Goal: Task Accomplishment & Management: Use online tool/utility

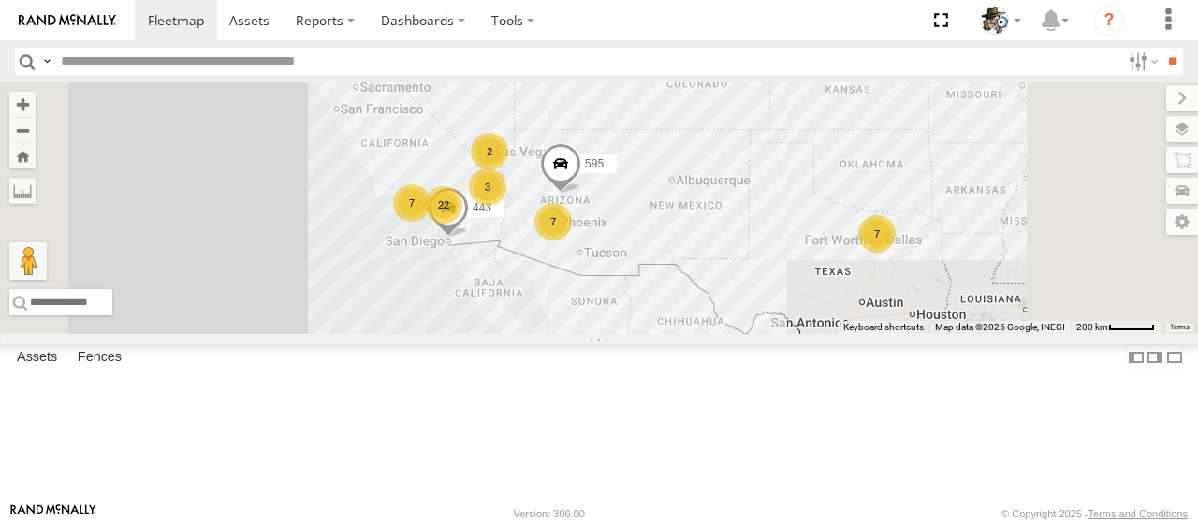
drag, startPoint x: 653, startPoint y: 248, endPoint x: 718, endPoint y: 168, distance: 103.2
click at [718, 168] on div "484 22 7 7 7 3 595 2 443" at bounding box center [599, 208] width 1198 height 252
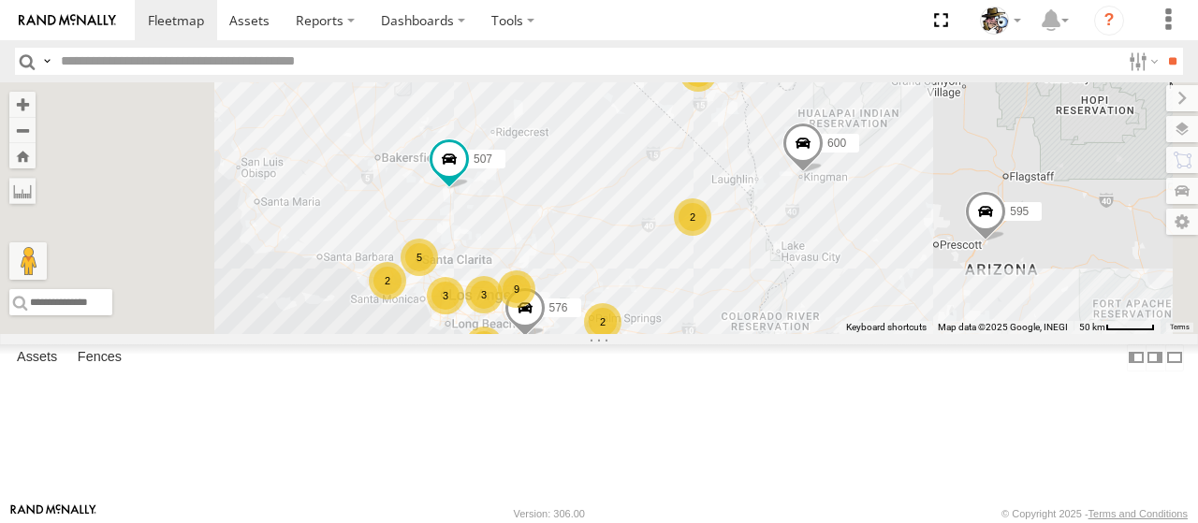
drag, startPoint x: 693, startPoint y: 348, endPoint x: 849, endPoint y: 332, distance: 157.1
click at [849, 332] on div "484 595 507 600 9 7 5 3 2 2 3 2 564 576 2 443 2" at bounding box center [599, 208] width 1198 height 252
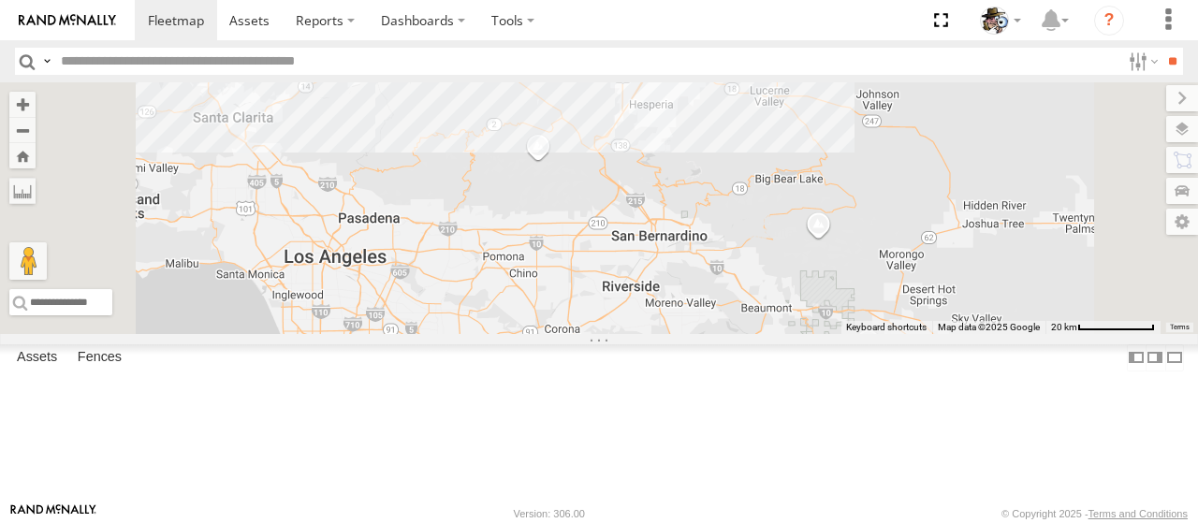
drag, startPoint x: 728, startPoint y: 278, endPoint x: 723, endPoint y: -6, distance: 283.7
click at [723, 0] on html at bounding box center [599, 261] width 1198 height 523
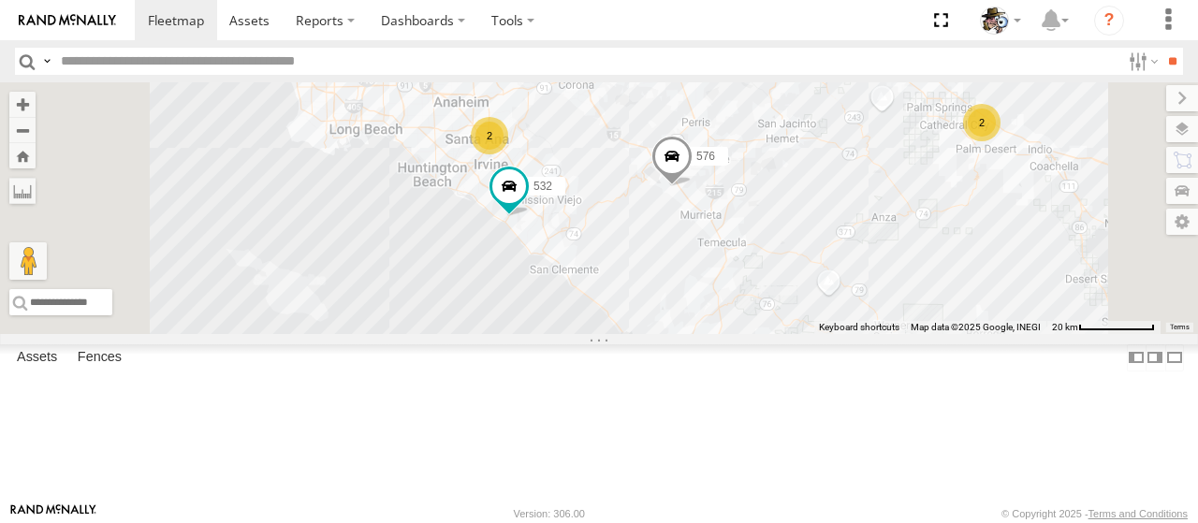
drag, startPoint x: 823, startPoint y: 218, endPoint x: 828, endPoint y: 239, distance: 21.3
click at [833, 237] on div "484 595 507 600 564 576 443 8 553 532 2 457 581 597 2" at bounding box center [599, 208] width 1198 height 252
click at [529, 199] on span at bounding box center [512, 183] width 34 height 34
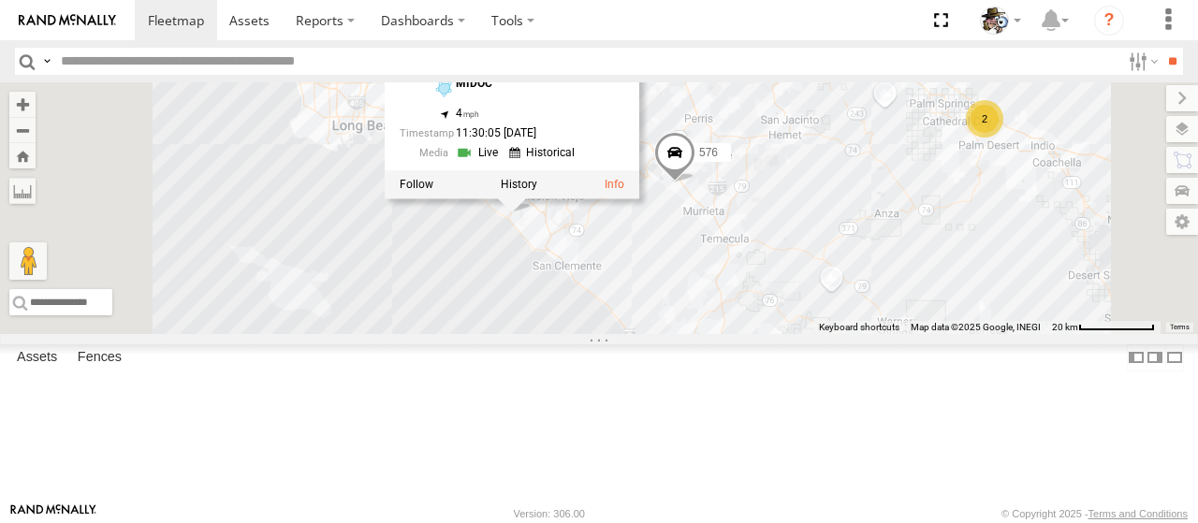
click at [504, 162] on link at bounding box center [480, 153] width 48 height 18
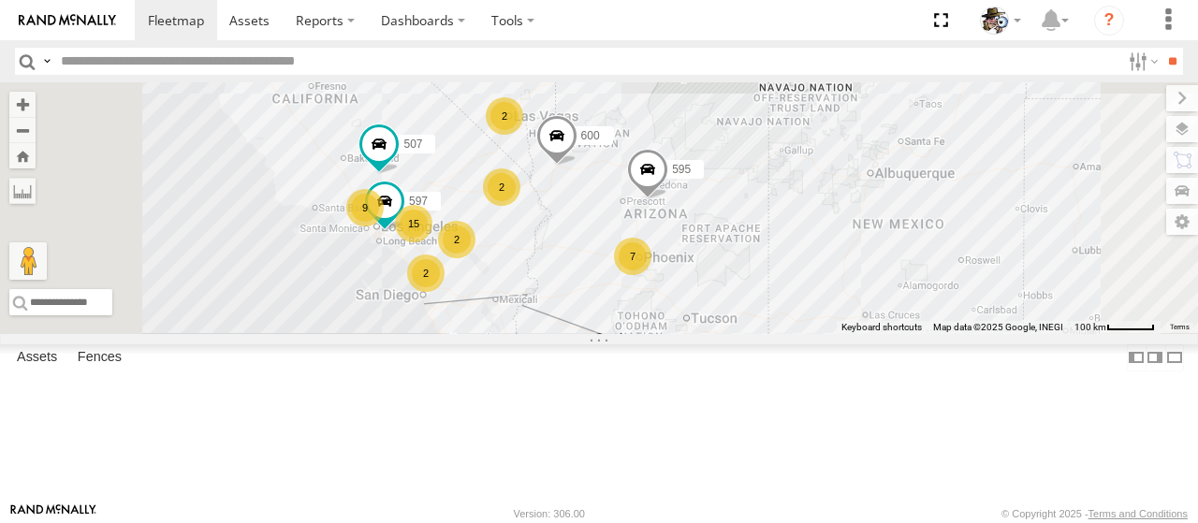
drag, startPoint x: 749, startPoint y: 362, endPoint x: 820, endPoint y: 294, distance: 98.6
click at [820, 294] on div "484 595 15 7 9 2 2 2 597 2 507 600" at bounding box center [599, 208] width 1198 height 252
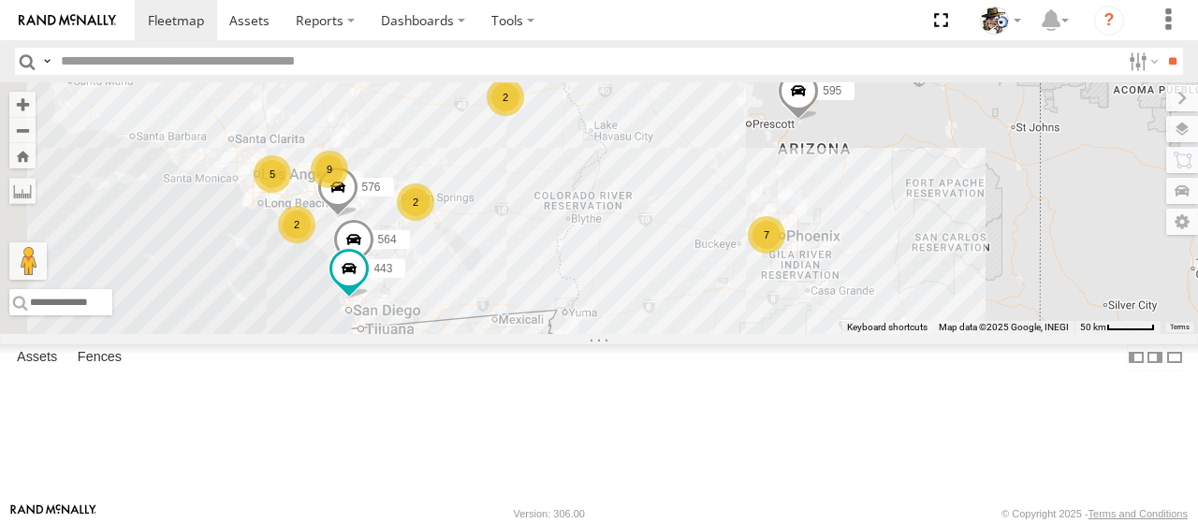
drag, startPoint x: 648, startPoint y: 289, endPoint x: 729, endPoint y: 271, distance: 83.6
click at [729, 271] on div "484 595 507 600 9 7 2 5 2 564 576 443 2" at bounding box center [599, 208] width 1198 height 252
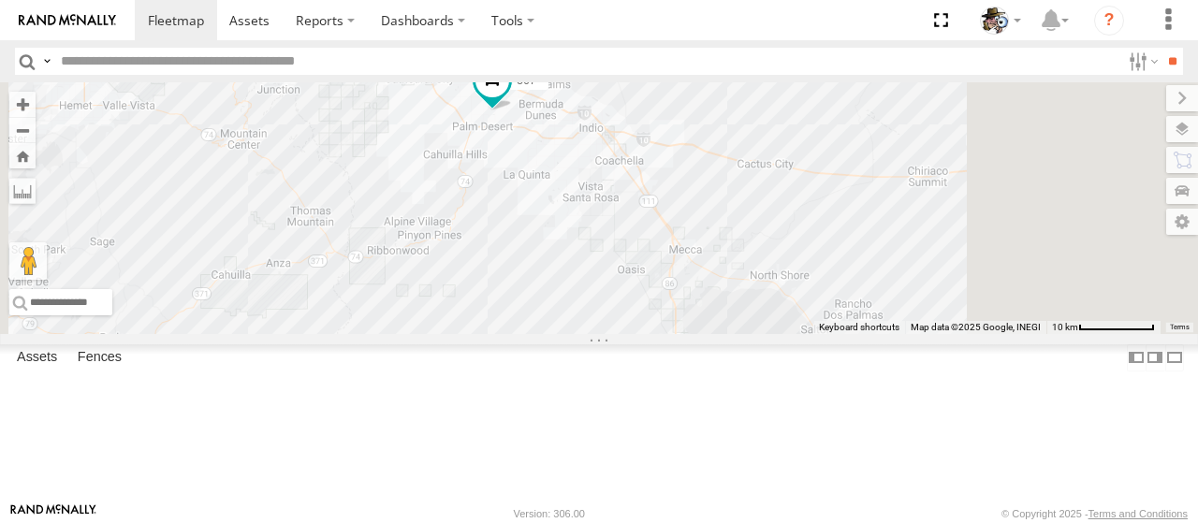
drag, startPoint x: 706, startPoint y: 179, endPoint x: 707, endPoint y: 281, distance: 102.0
click at [706, 282] on div "484 595 507 600 564 576 443 469 567" at bounding box center [599, 208] width 1198 height 252
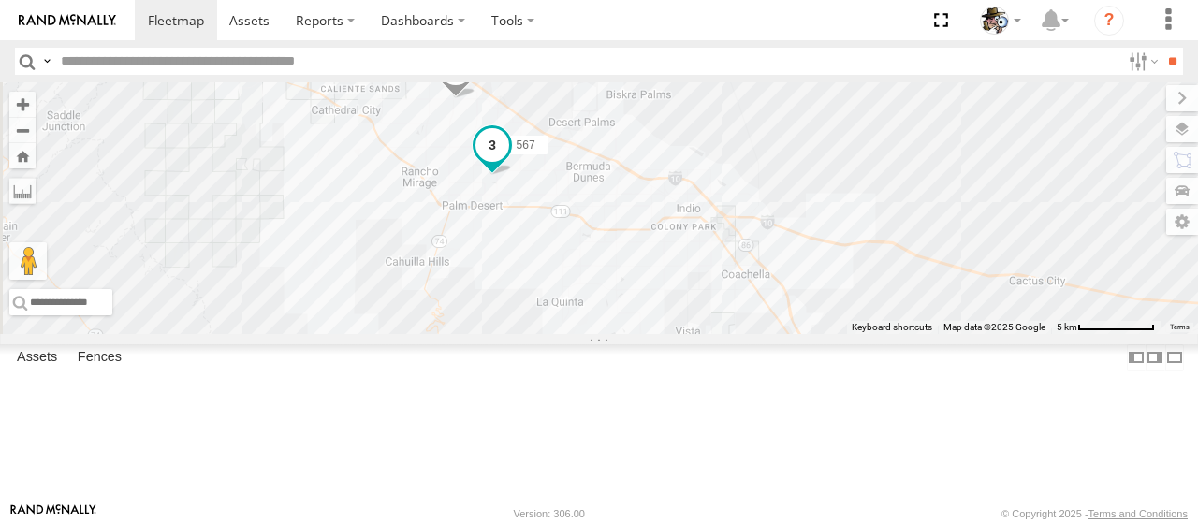
click at [509, 162] on span at bounding box center [493, 145] width 34 height 34
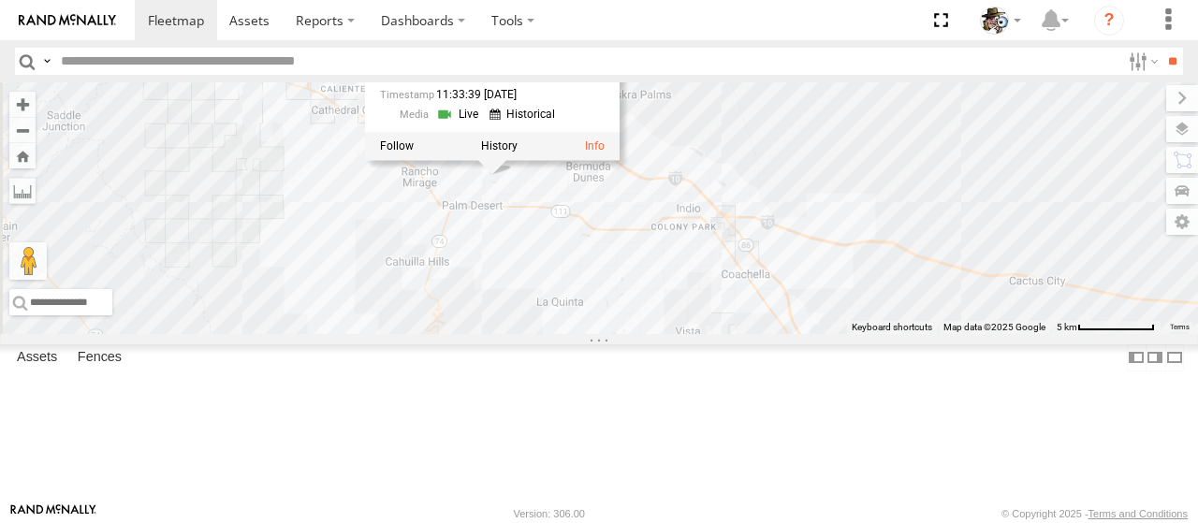
click at [484, 124] on link at bounding box center [460, 115] width 48 height 18
click at [1028, 114] on div "484 595 507 600 564 576 443 469 567 567 Rialto DES 33.74108 , -116.35994 3 11:3…" at bounding box center [599, 208] width 1198 height 252
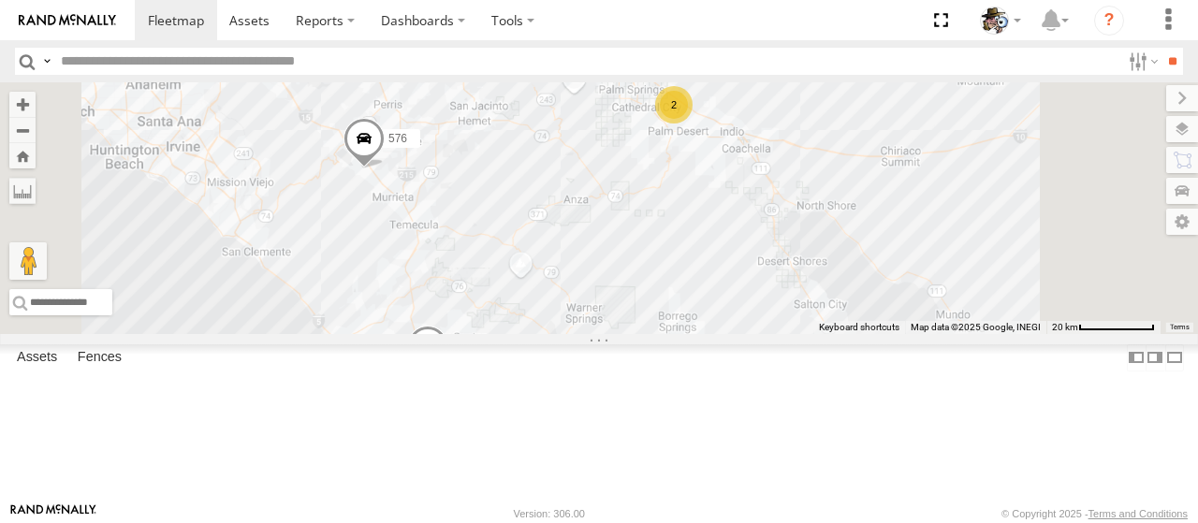
click at [910, 334] on div "484 595 507 600 564 576 443 8 2" at bounding box center [599, 208] width 1198 height 252
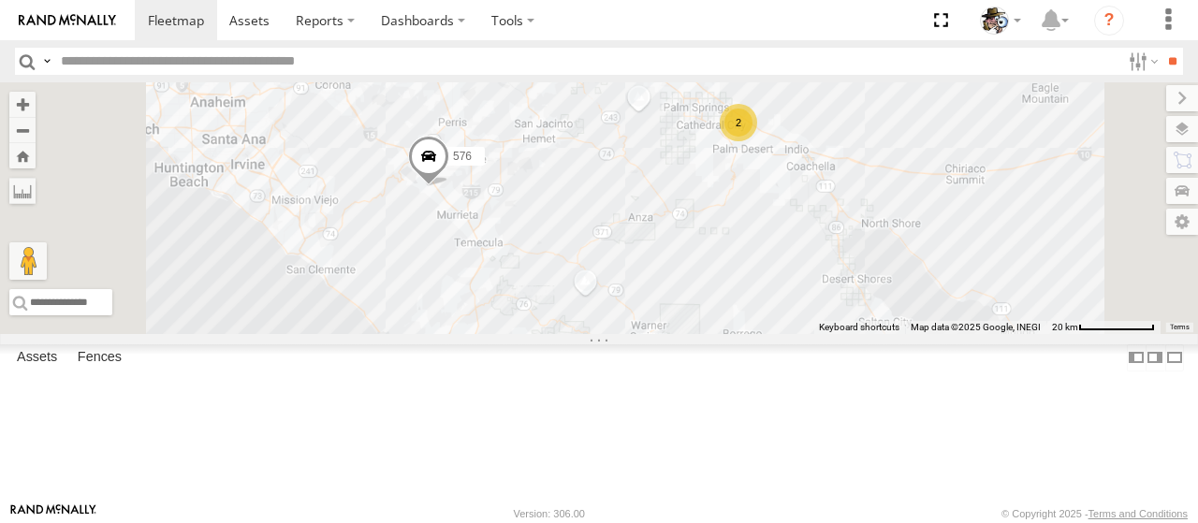
drag, startPoint x: 856, startPoint y: 349, endPoint x: 937, endPoint y: 368, distance: 83.6
click at [952, 334] on div "484 595 507 600 564 576 443 8 2" at bounding box center [599, 208] width 1198 height 252
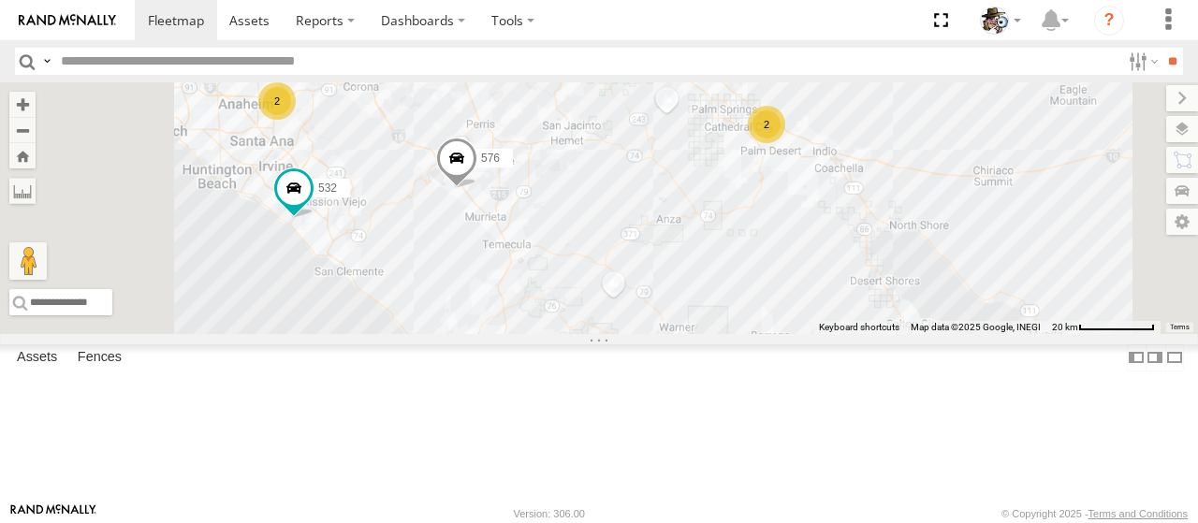
click at [477, 188] on span at bounding box center [456, 163] width 41 height 51
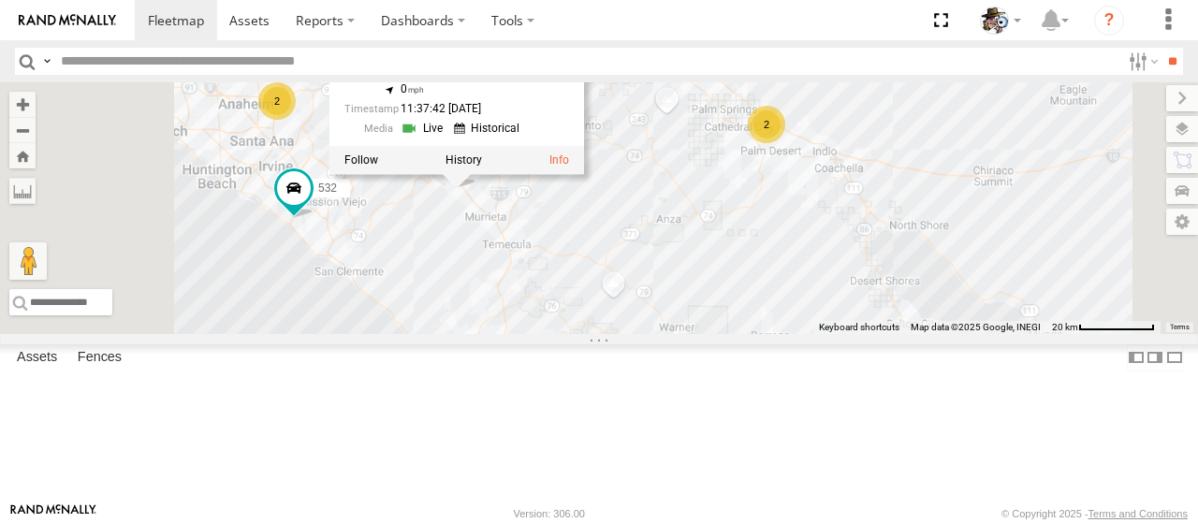
click at [448, 138] on link at bounding box center [425, 129] width 48 height 18
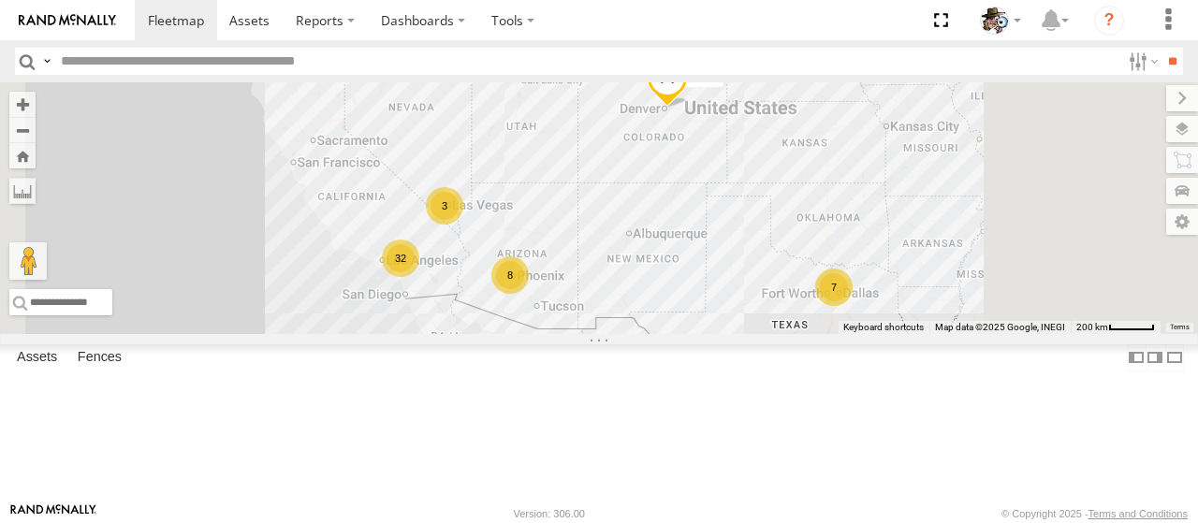
click at [722, 334] on div "32 8 7 3 484" at bounding box center [599, 208] width 1198 height 252
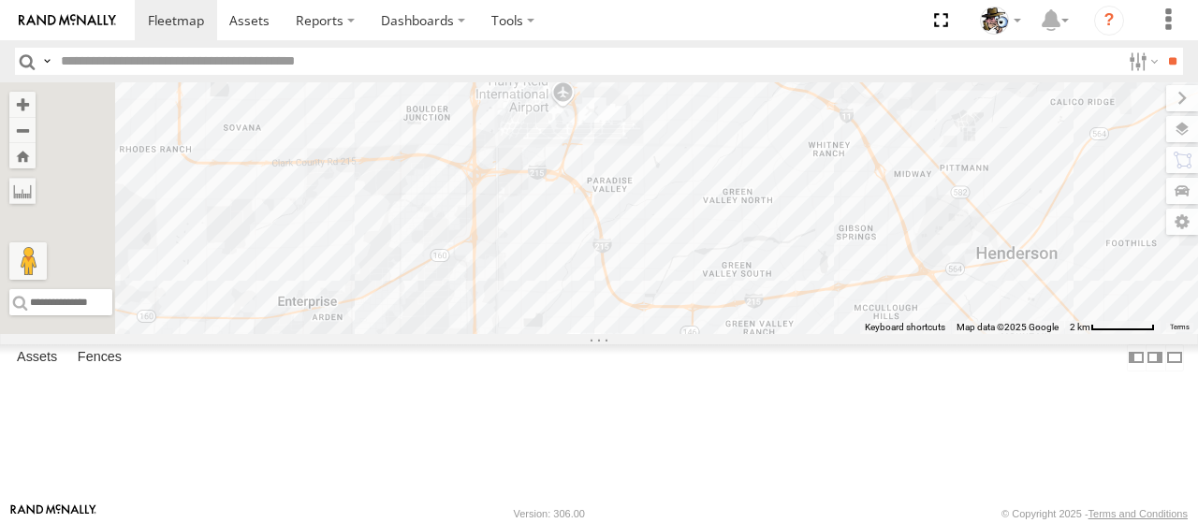
drag, startPoint x: 580, startPoint y: 304, endPoint x: 773, endPoint y: 325, distance: 193.9
click at [773, 325] on div "484 596 599" at bounding box center [599, 208] width 1198 height 252
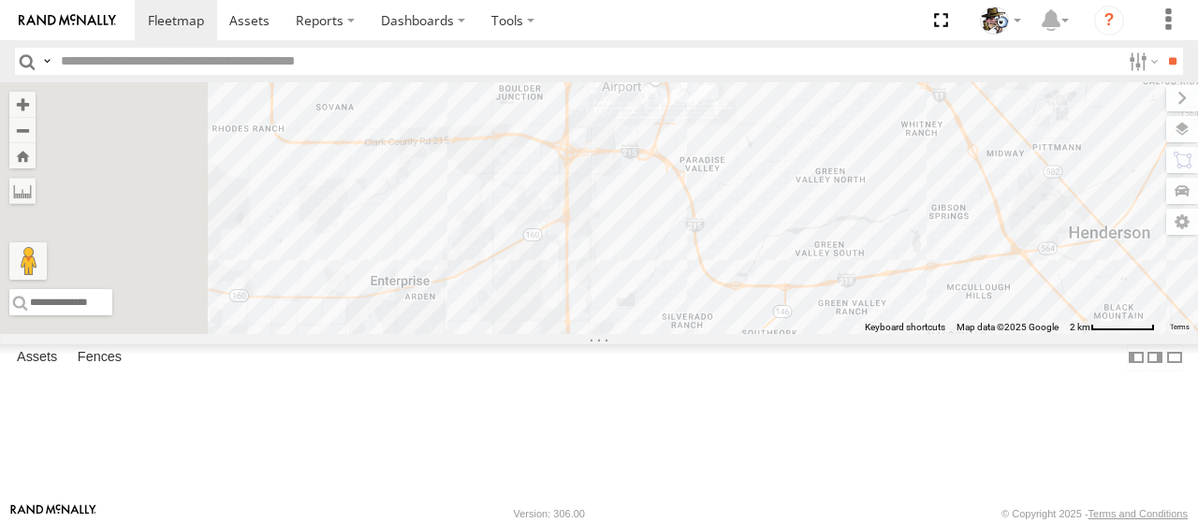
drag, startPoint x: 660, startPoint y: 285, endPoint x: 755, endPoint y: 263, distance: 97.9
click at [755, 263] on div "484 596 599" at bounding box center [599, 208] width 1198 height 252
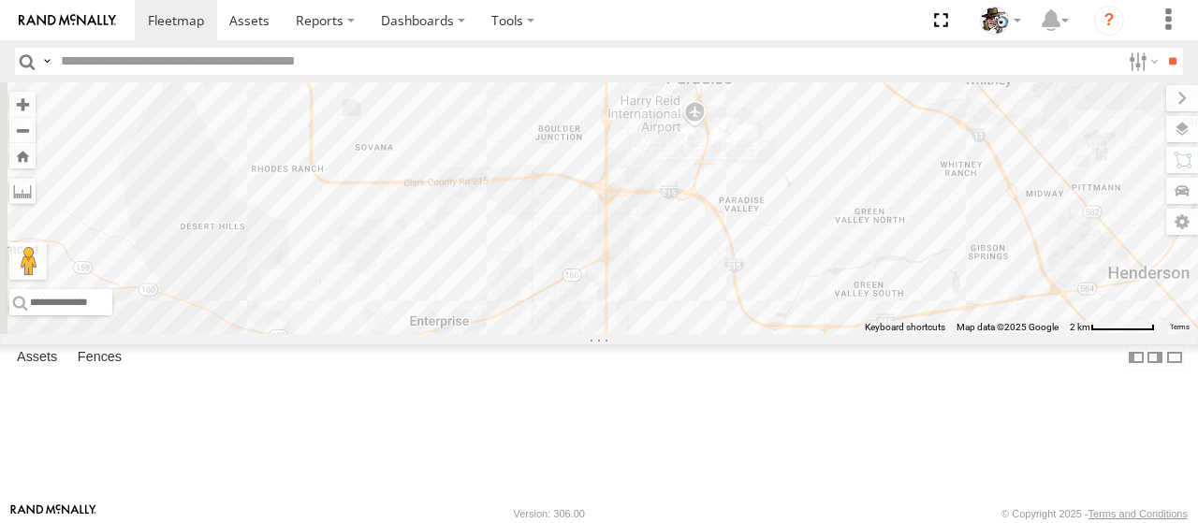
drag, startPoint x: 689, startPoint y: 280, endPoint x: 728, endPoint y: 322, distance: 57.6
click at [728, 322] on div "484 596 599" at bounding box center [599, 208] width 1198 height 252
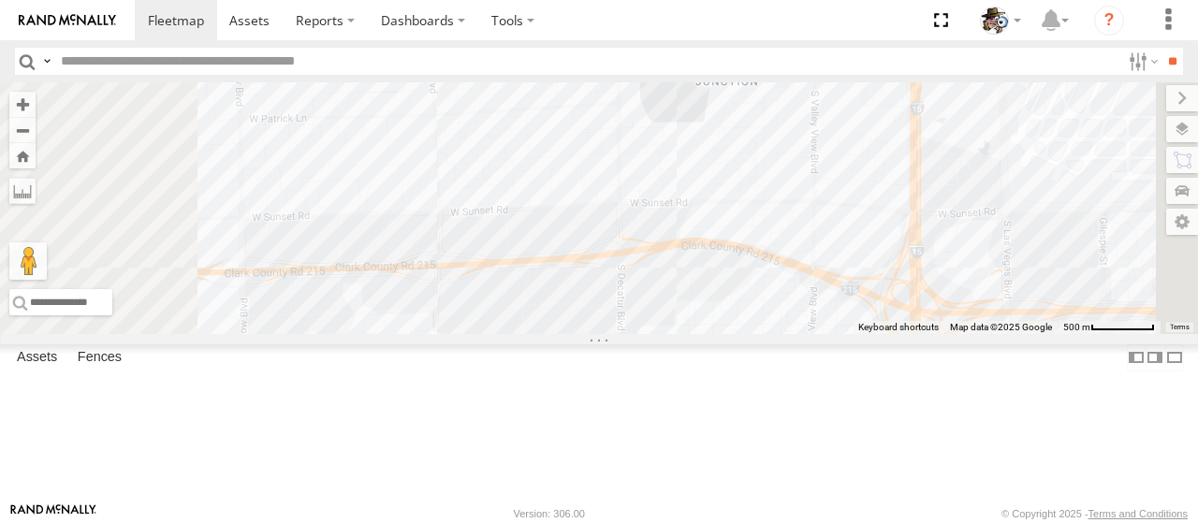
drag, startPoint x: 715, startPoint y: 252, endPoint x: 712, endPoint y: 391, distance: 139.5
click at [706, 334] on div "484 596 599" at bounding box center [599, 208] width 1198 height 252
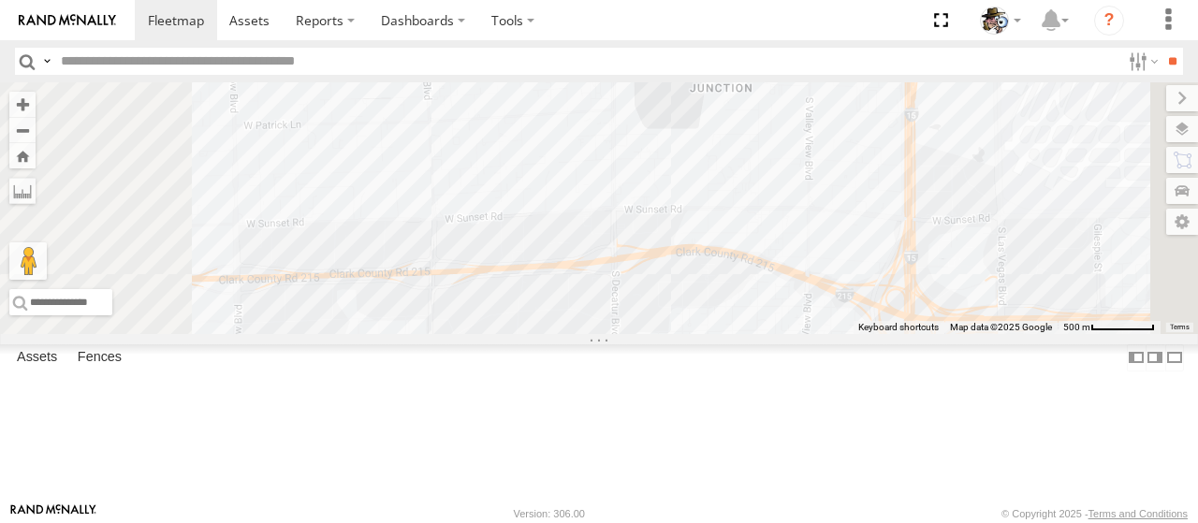
click at [869, 251] on div "484 596 599" at bounding box center [599, 208] width 1198 height 252
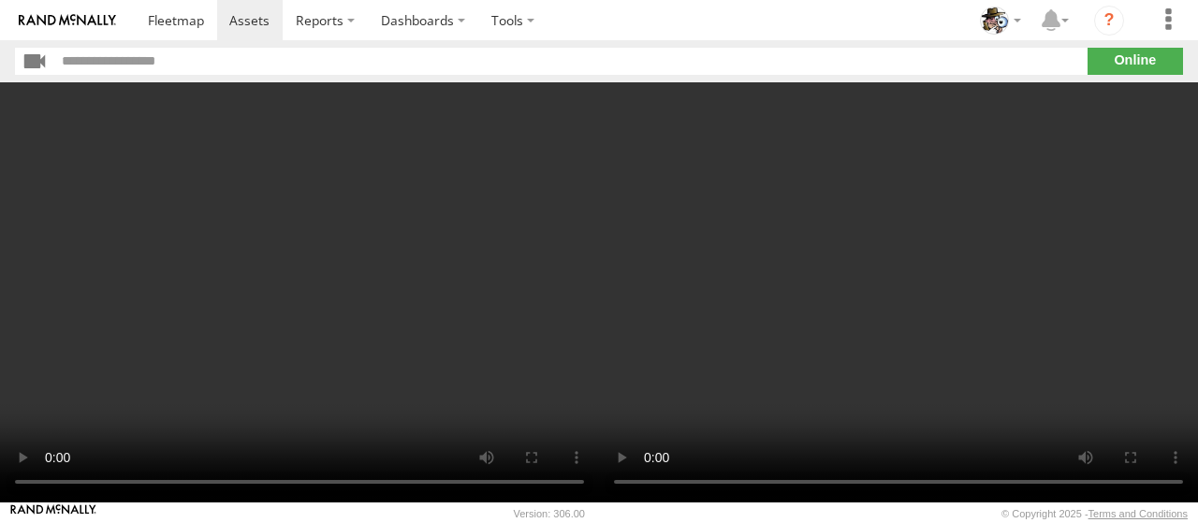
click at [1120, 57] on section "**" at bounding box center [599, 61] width 1168 height 27
click at [1136, 69] on section "**" at bounding box center [599, 61] width 1168 height 27
click at [1137, 65] on section "**" at bounding box center [599, 61] width 1168 height 27
click at [1136, 65] on section "**" at bounding box center [599, 61] width 1168 height 27
